Goal: Information Seeking & Learning: Learn about a topic

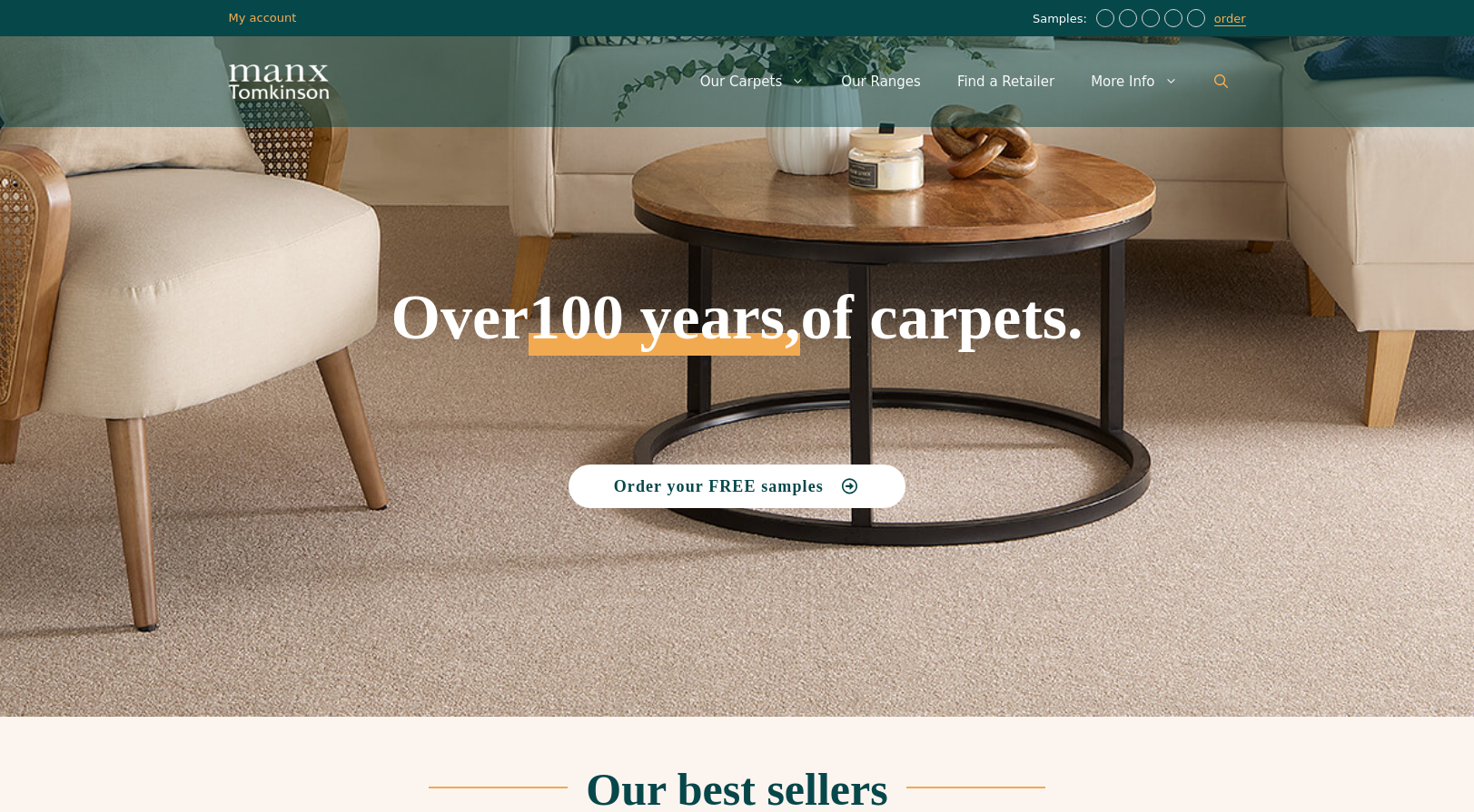
click at [1224, 78] on icon "Open Search Bar" at bounding box center [1220, 80] width 14 height 14
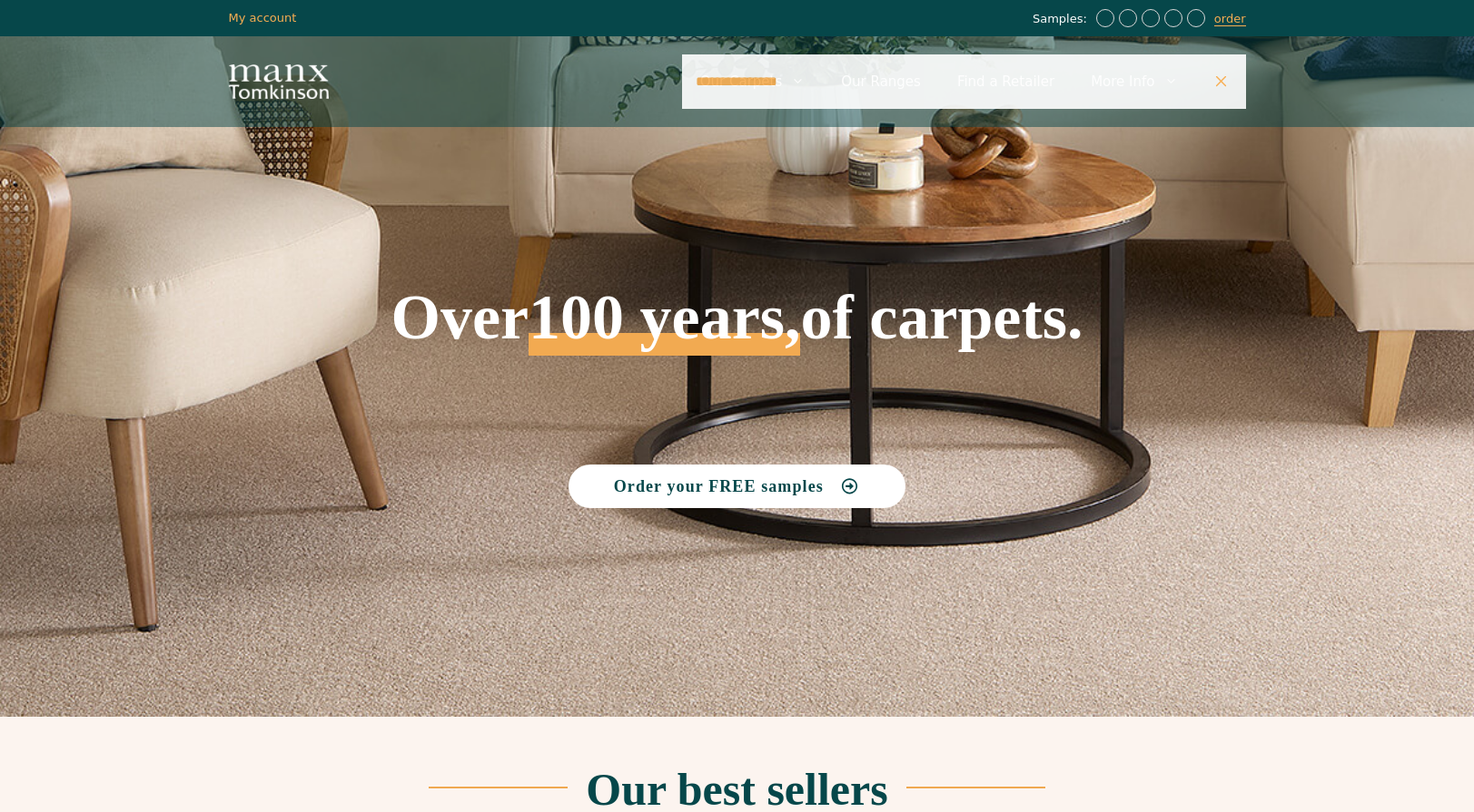
type input "**********"
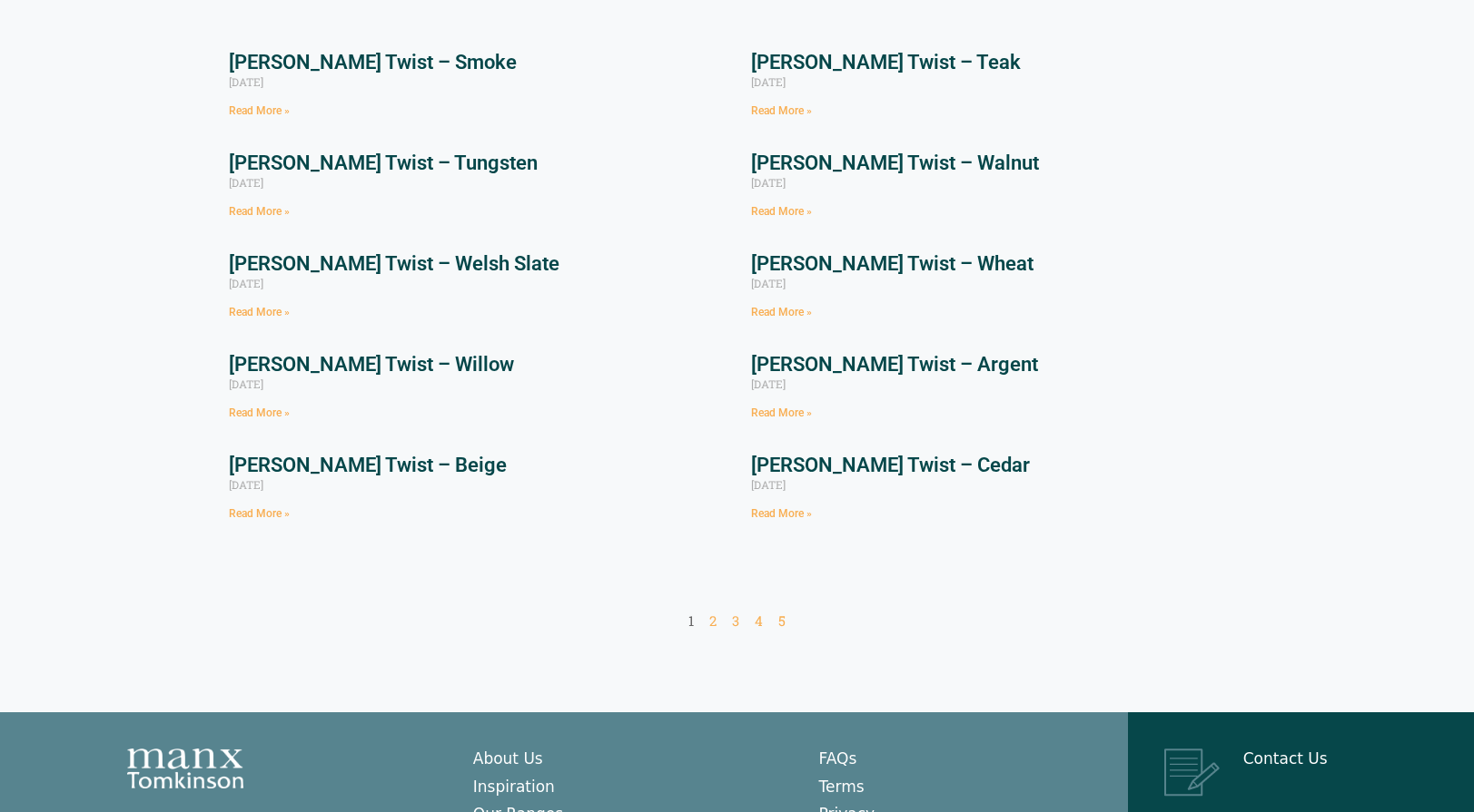
scroll to position [363, 0]
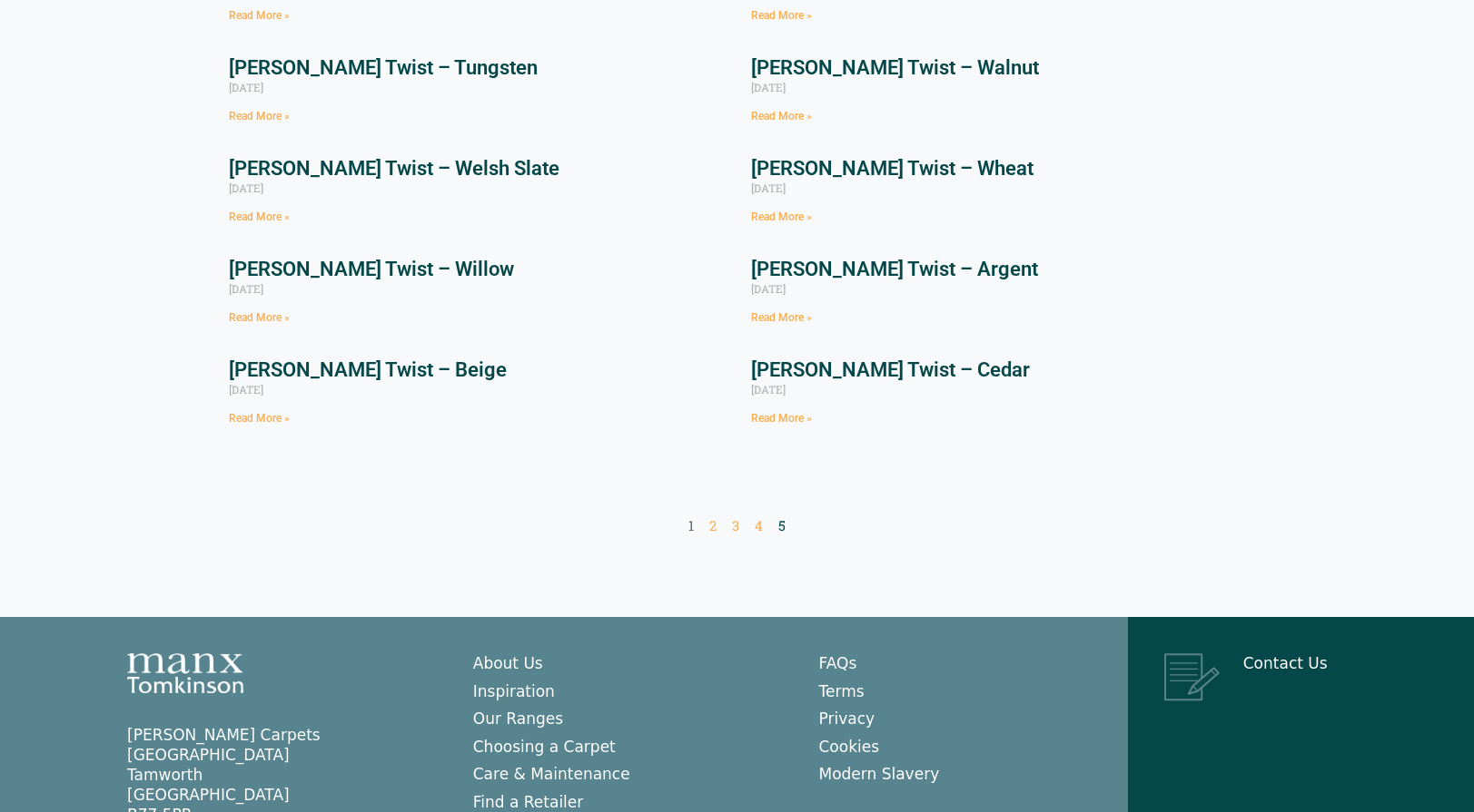
click at [780, 522] on link "Page 5" at bounding box center [782, 525] width 7 height 18
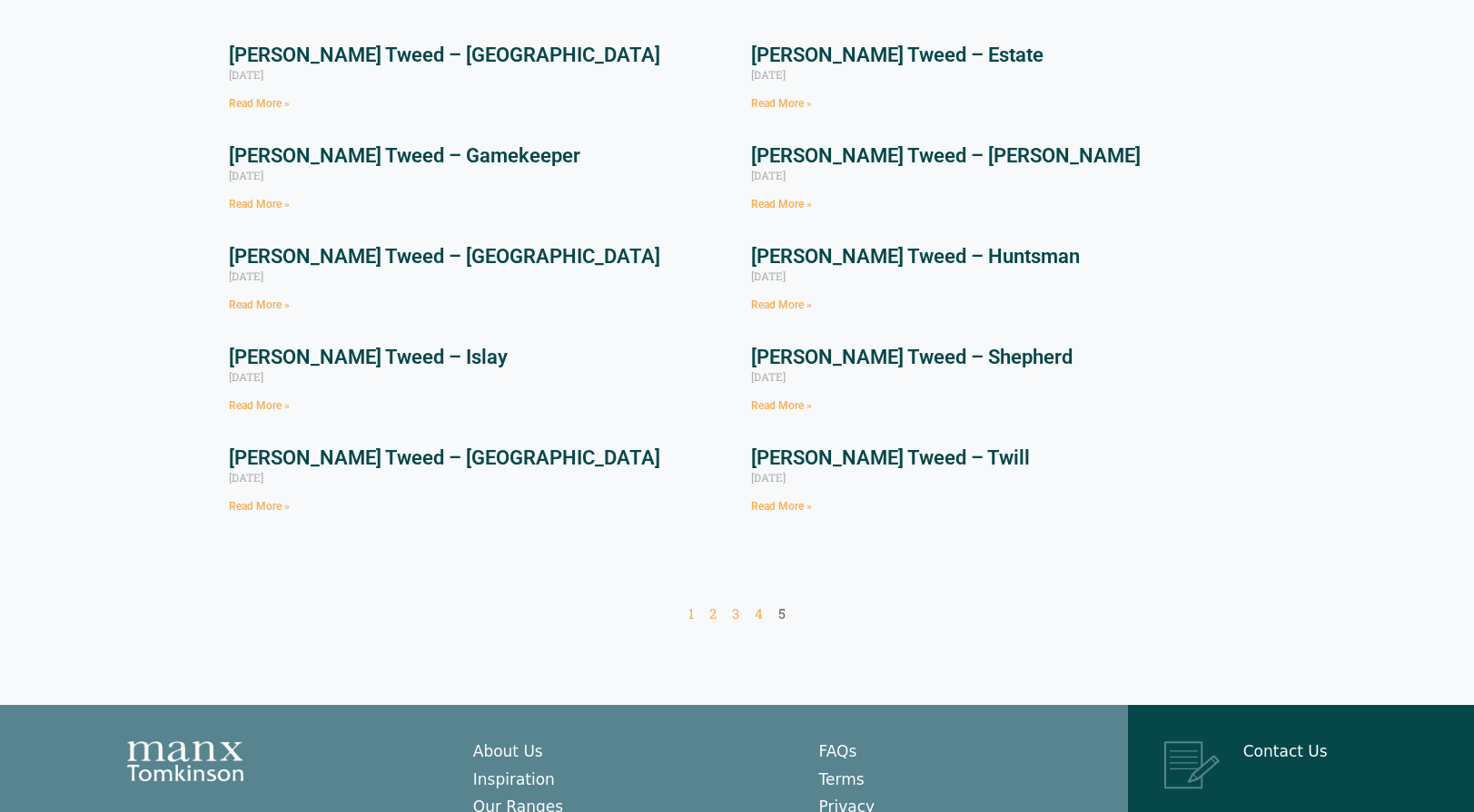
scroll to position [454, 0]
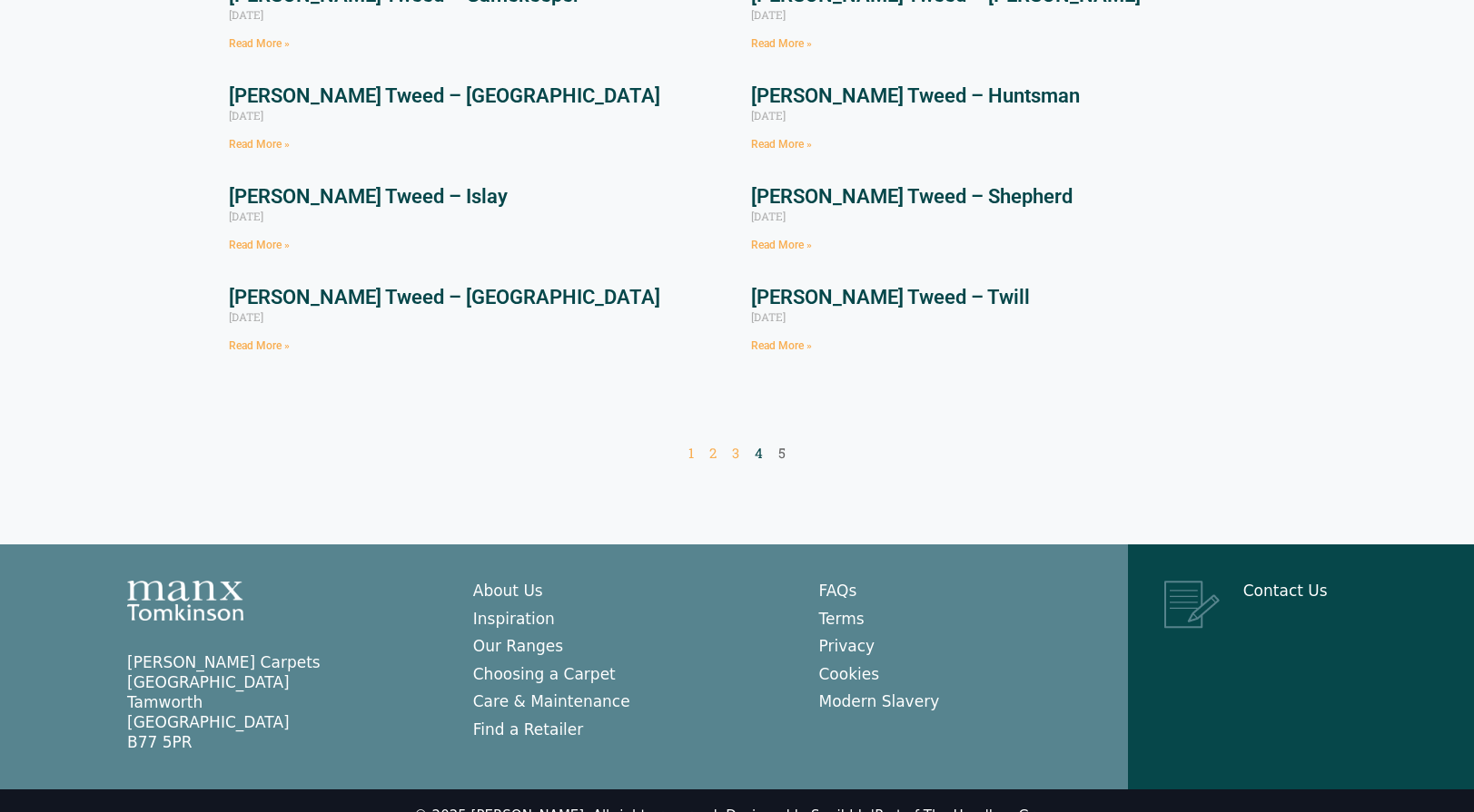
click at [759, 444] on link "Page 4" at bounding box center [758, 453] width 8 height 18
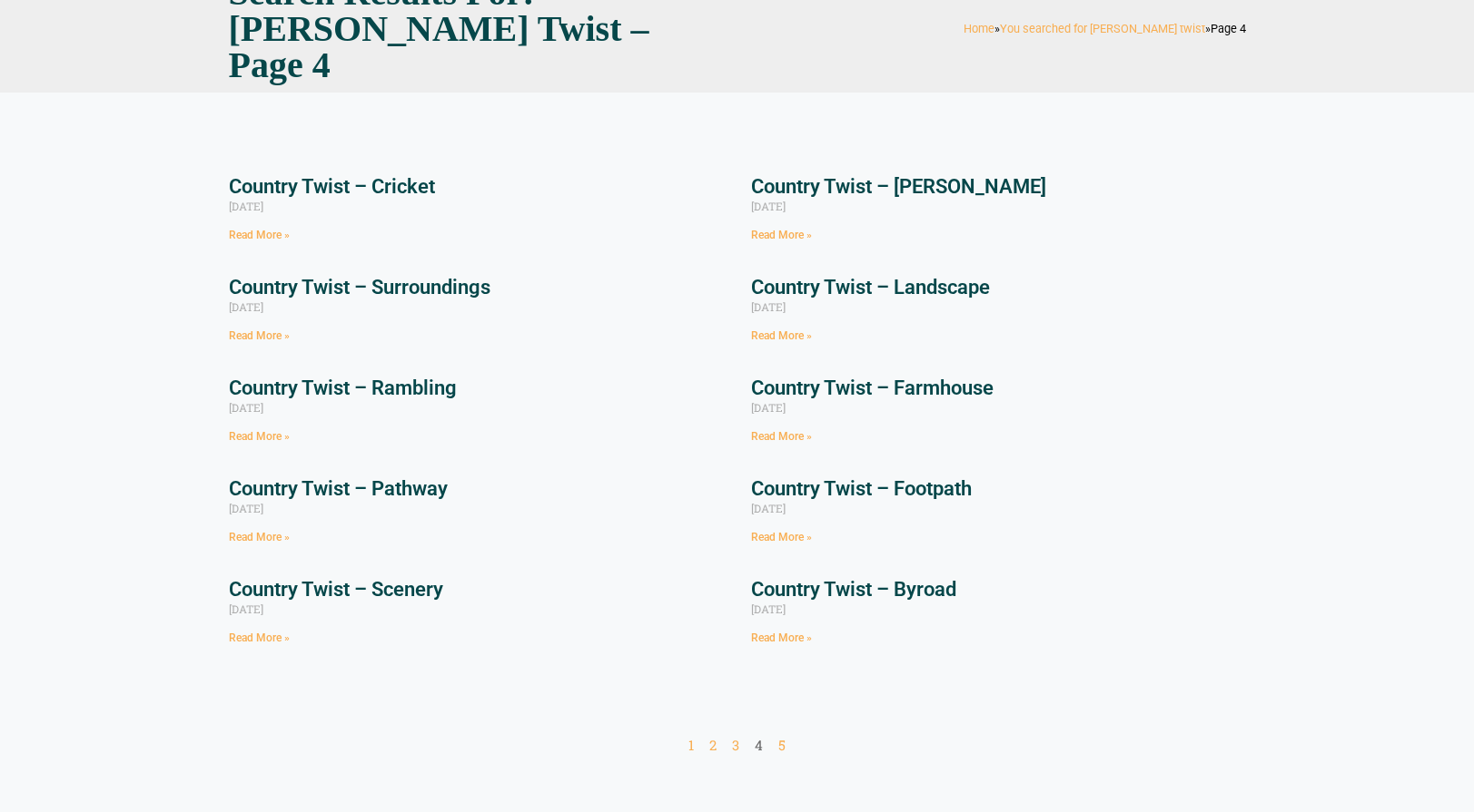
scroll to position [363, 0]
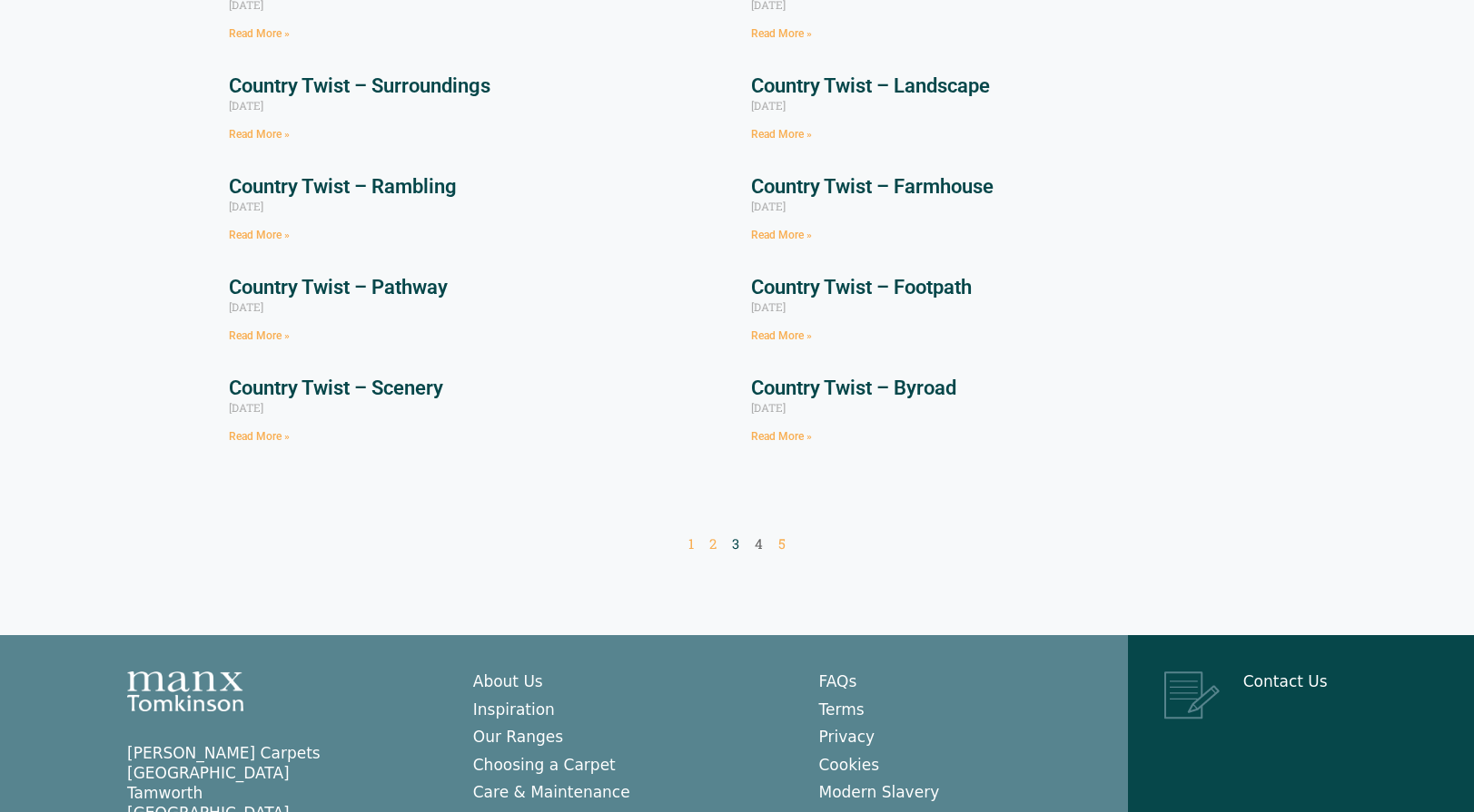
click at [736, 534] on link "Page 3" at bounding box center [736, 543] width 7 height 18
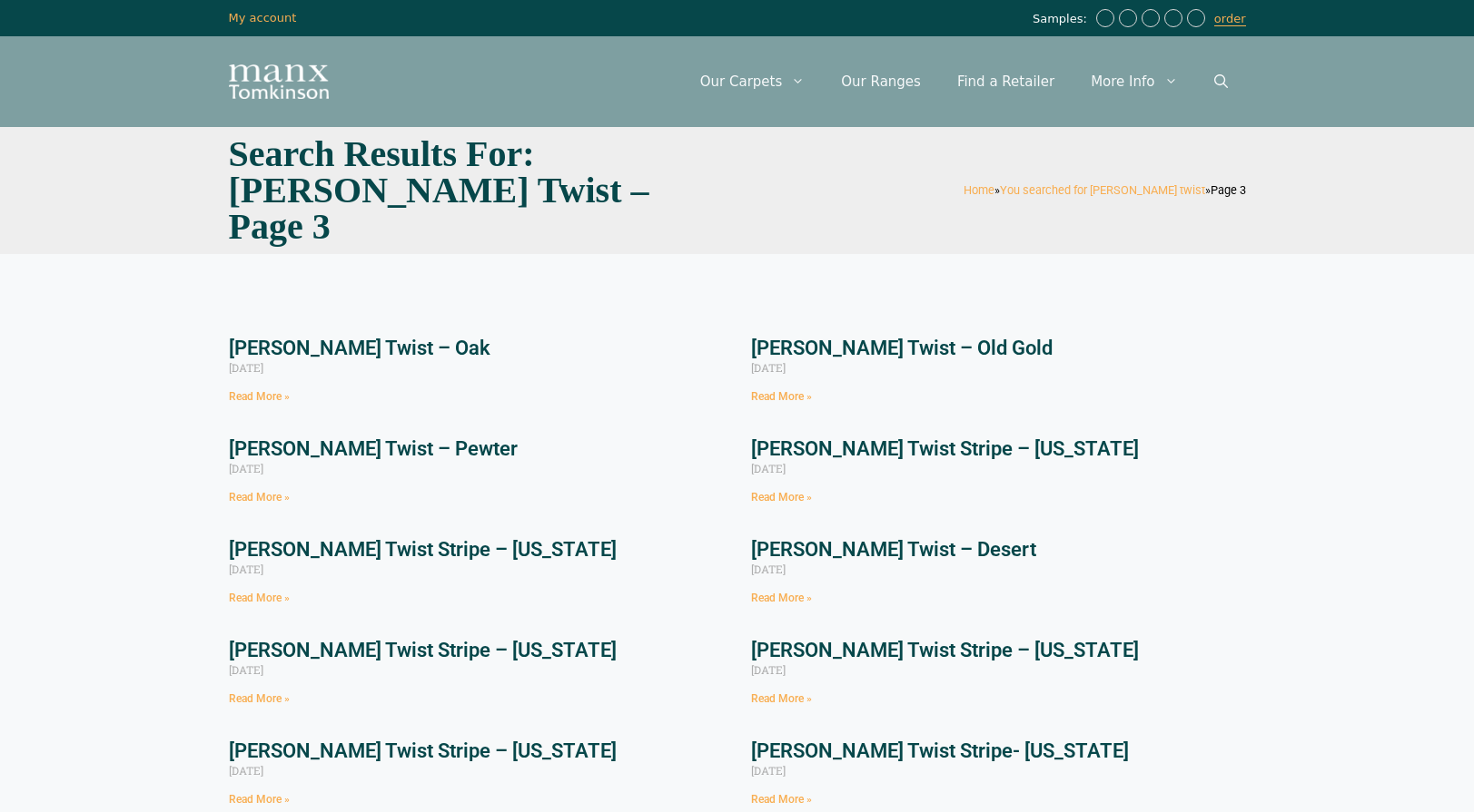
click at [968, 438] on link "[PERSON_NAME] Twist Stripe – [US_STATE]" at bounding box center [945, 448] width 387 height 23
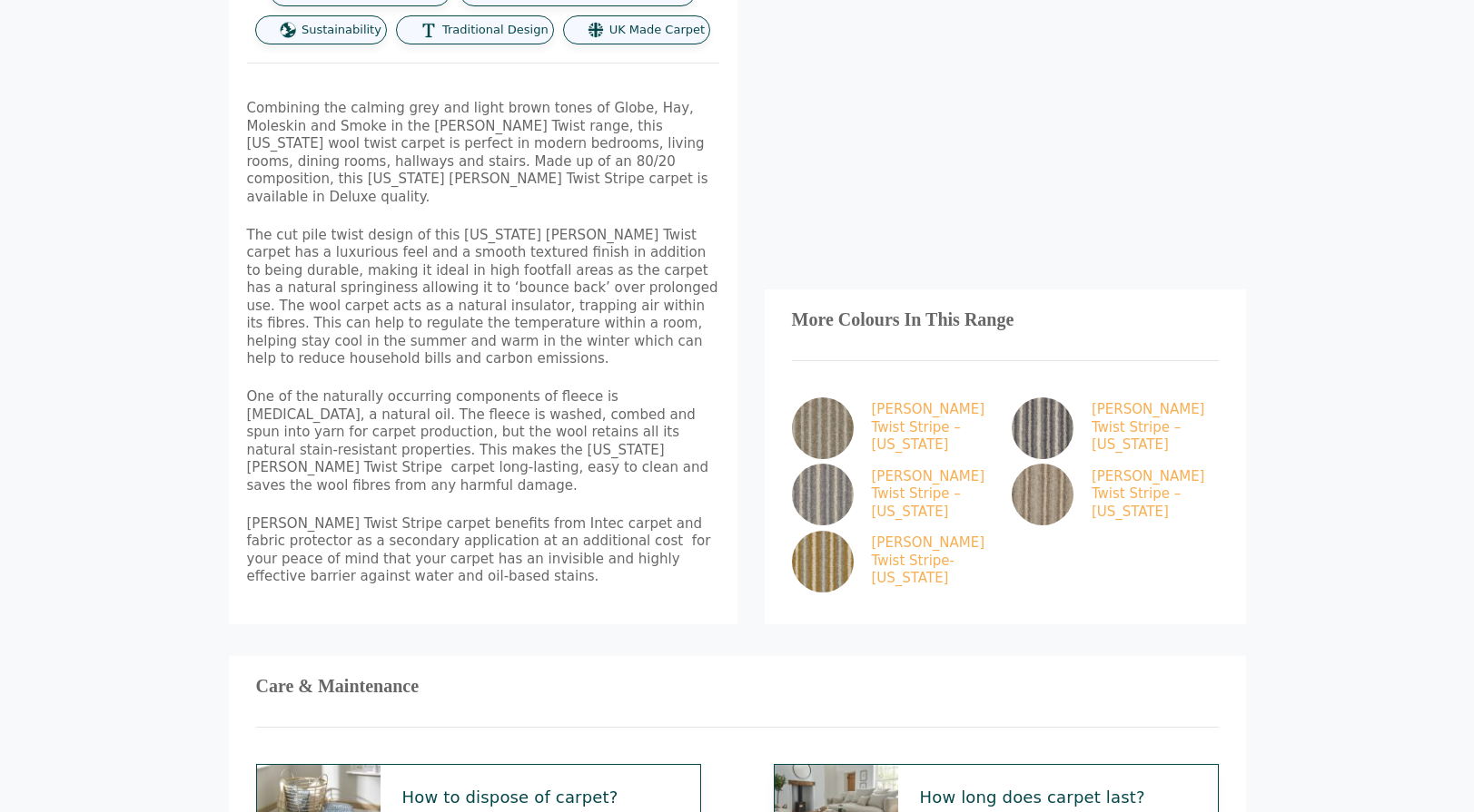
scroll to position [726, 0]
